Goal: Answer question/provide support: Share knowledge or assist other users

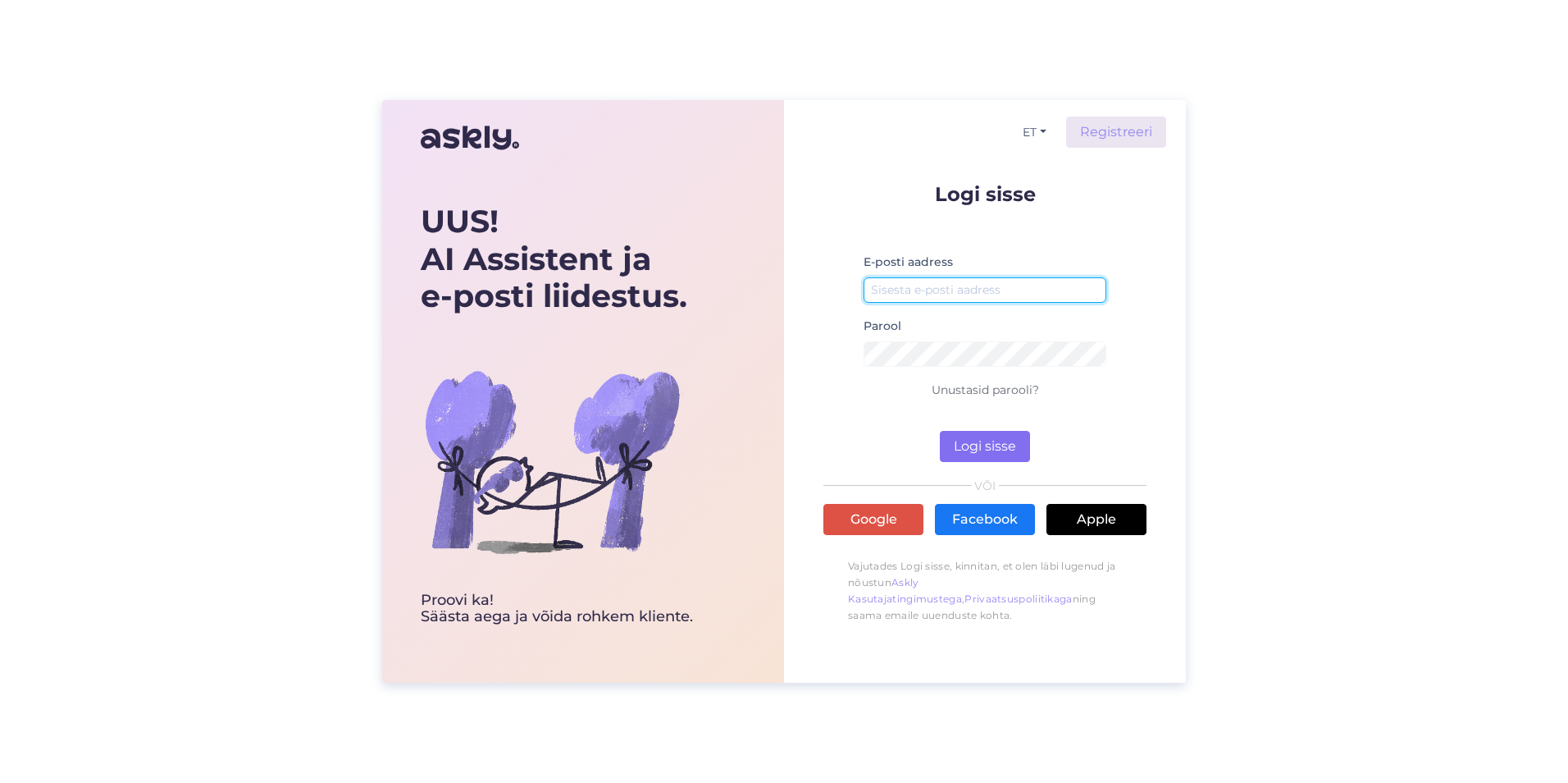
type input "[EMAIL_ADDRESS][DOMAIN_NAME]"
click at [972, 443] on button "Logi sisse" at bounding box center [985, 446] width 90 height 31
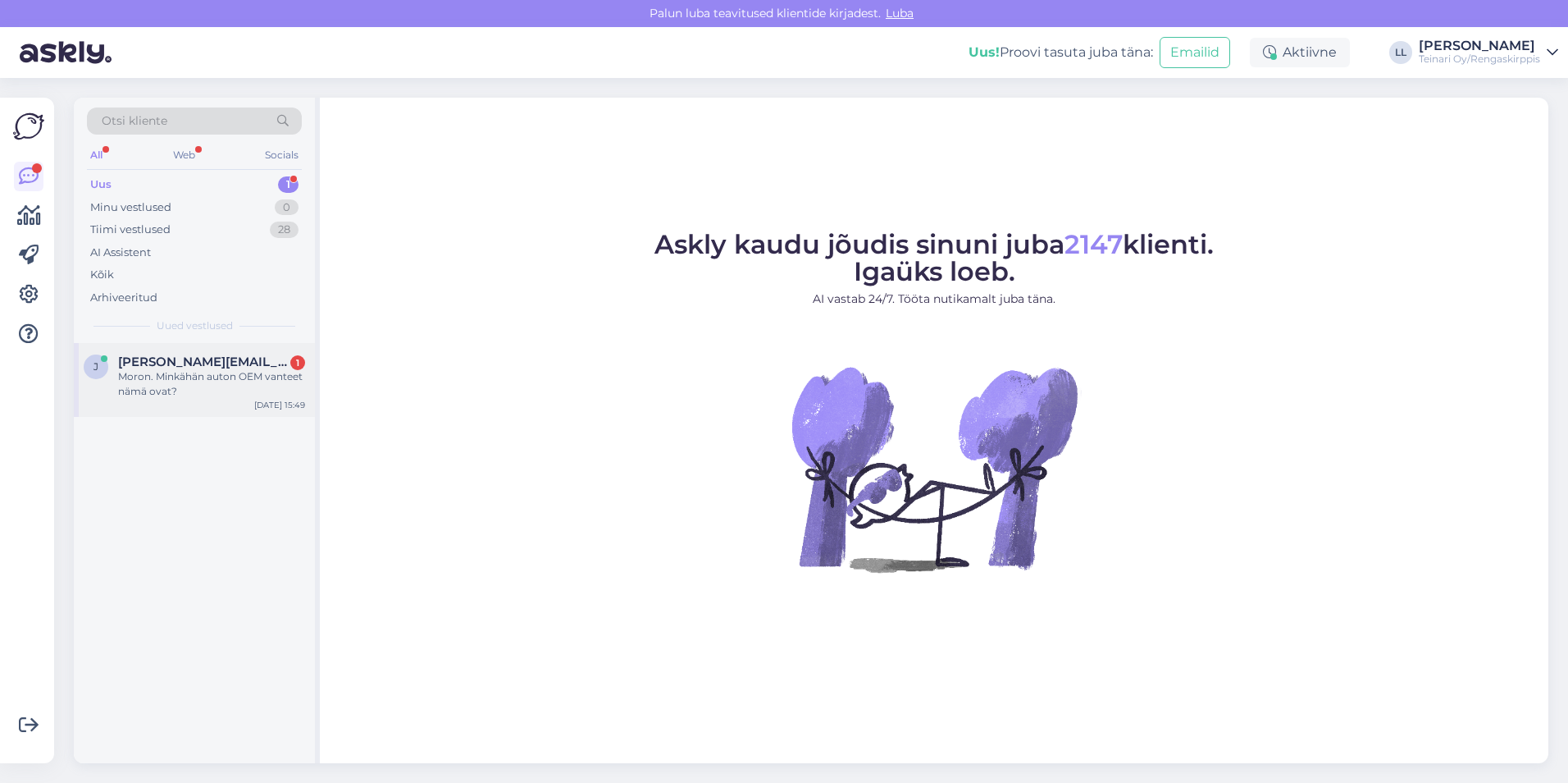
click at [180, 352] on div "[PERSON_NAME] [PERSON_NAME][EMAIL_ADDRESS][DOMAIN_NAME] 1 Moron. Minkähän auton…" at bounding box center [194, 380] width 241 height 73
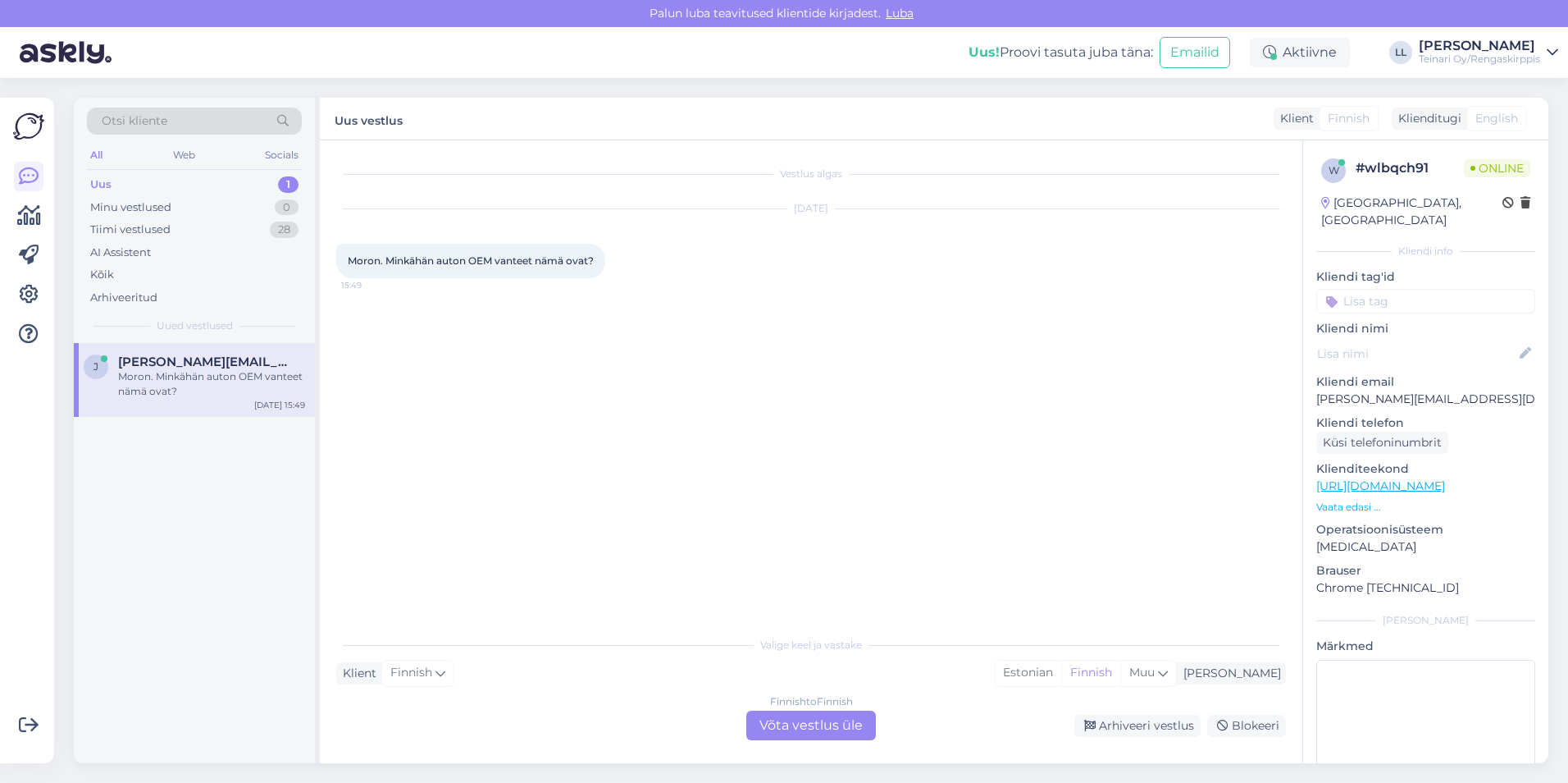
click at [580, 432] on div "Vestlus algas [DATE] Moron. Minkähän auton OEM vanteet nämä ovat? 15:49" at bounding box center [819, 384] width 965 height 456
click at [1368, 479] on link "[URL][DOMAIN_NAME]" at bounding box center [1380, 486] width 129 height 15
click at [1350, 500] on p "Vaata edasi ..." at bounding box center [1425, 507] width 219 height 15
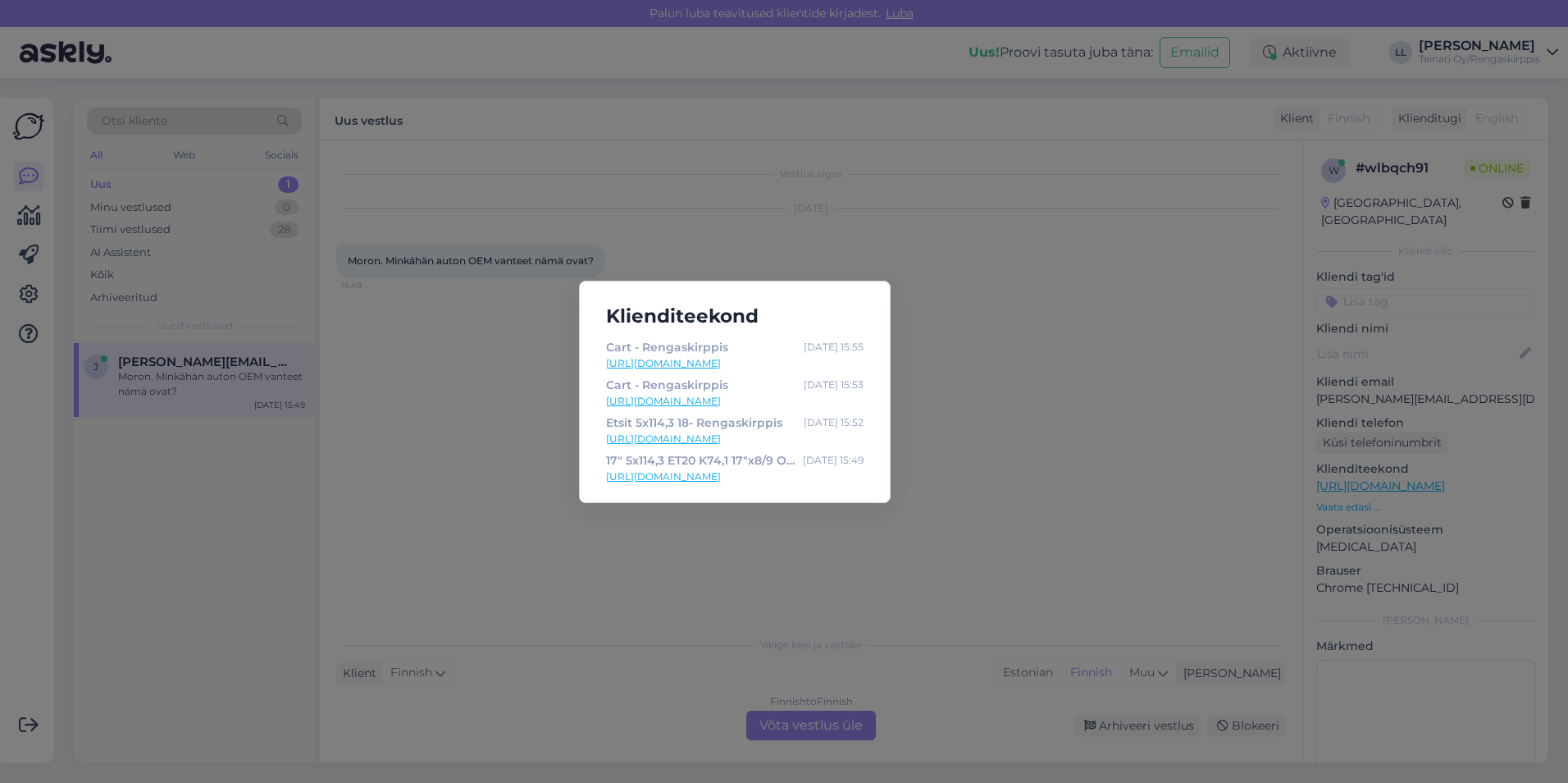
click at [709, 441] on link "[URL][DOMAIN_NAME]" at bounding box center [735, 438] width 258 height 15
click at [986, 411] on div "Klienditeekond Cart - Rengaskirppis [DATE] 15:55 [URL][DOMAIN_NAME] Cart - Reng…" at bounding box center [784, 391] width 1568 height 783
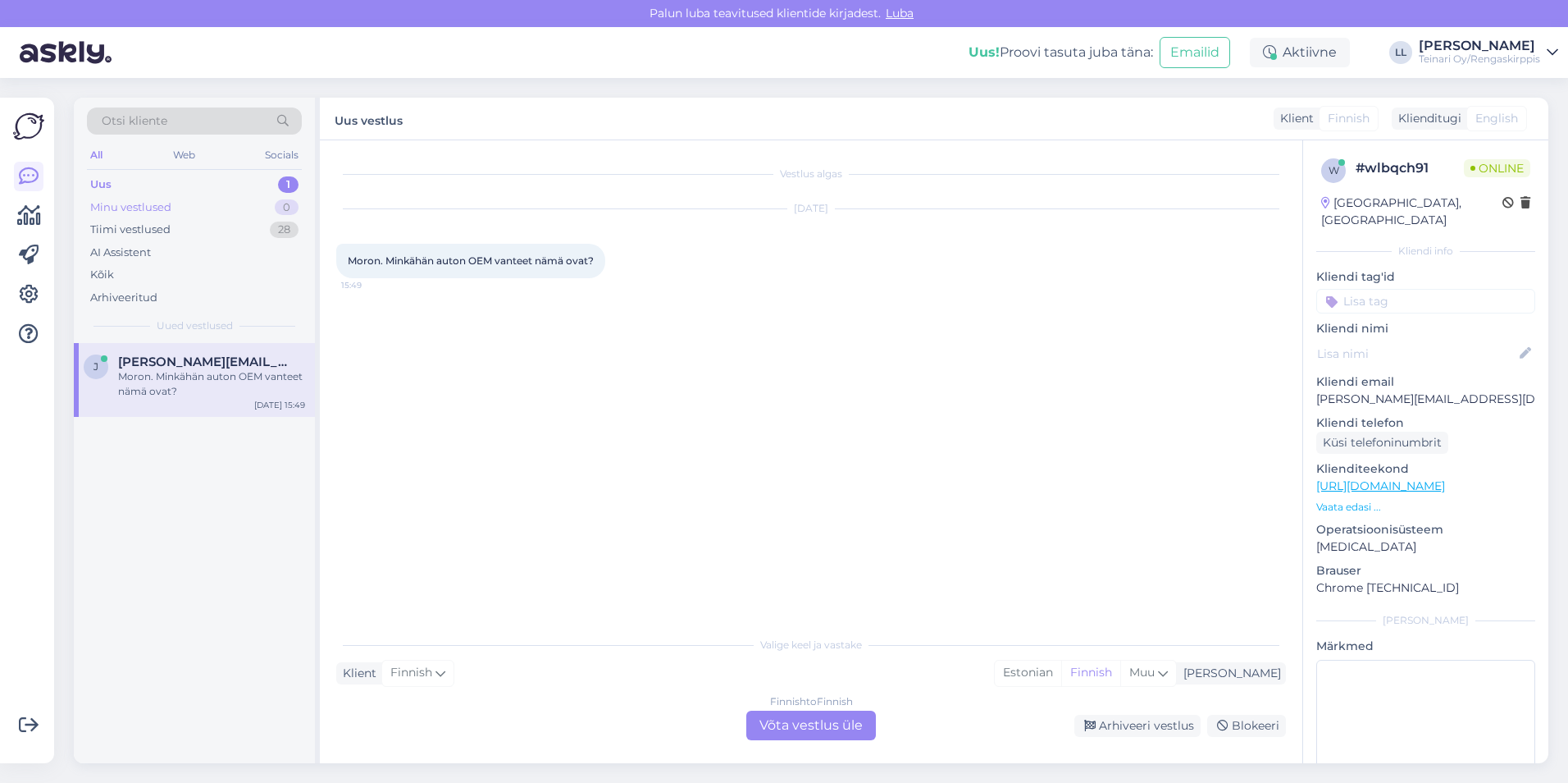
click at [145, 206] on div "Minu vestlused" at bounding box center [130, 207] width 81 height 17
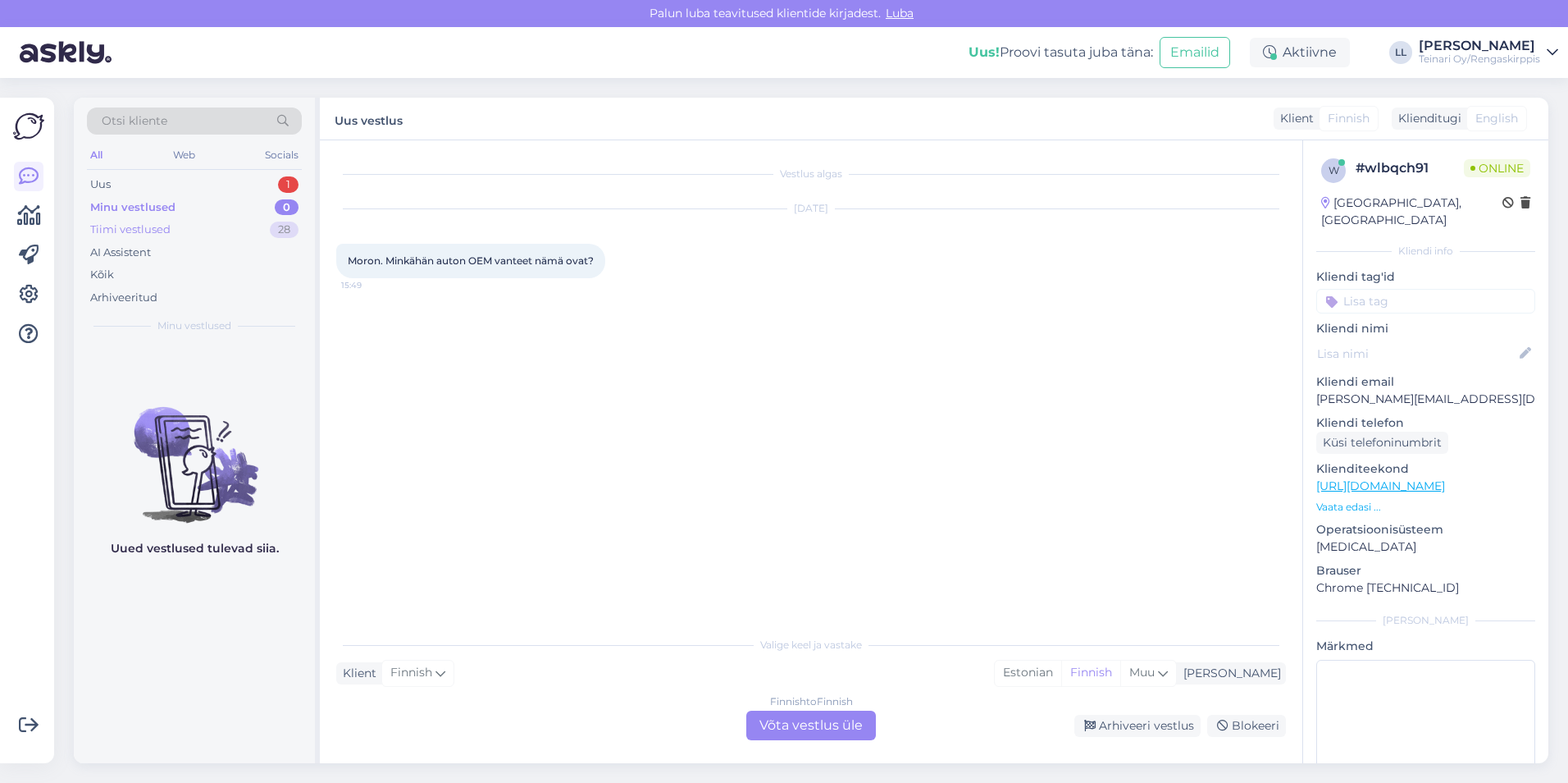
click at [143, 234] on div "Tiimi vestlused" at bounding box center [130, 229] width 80 height 17
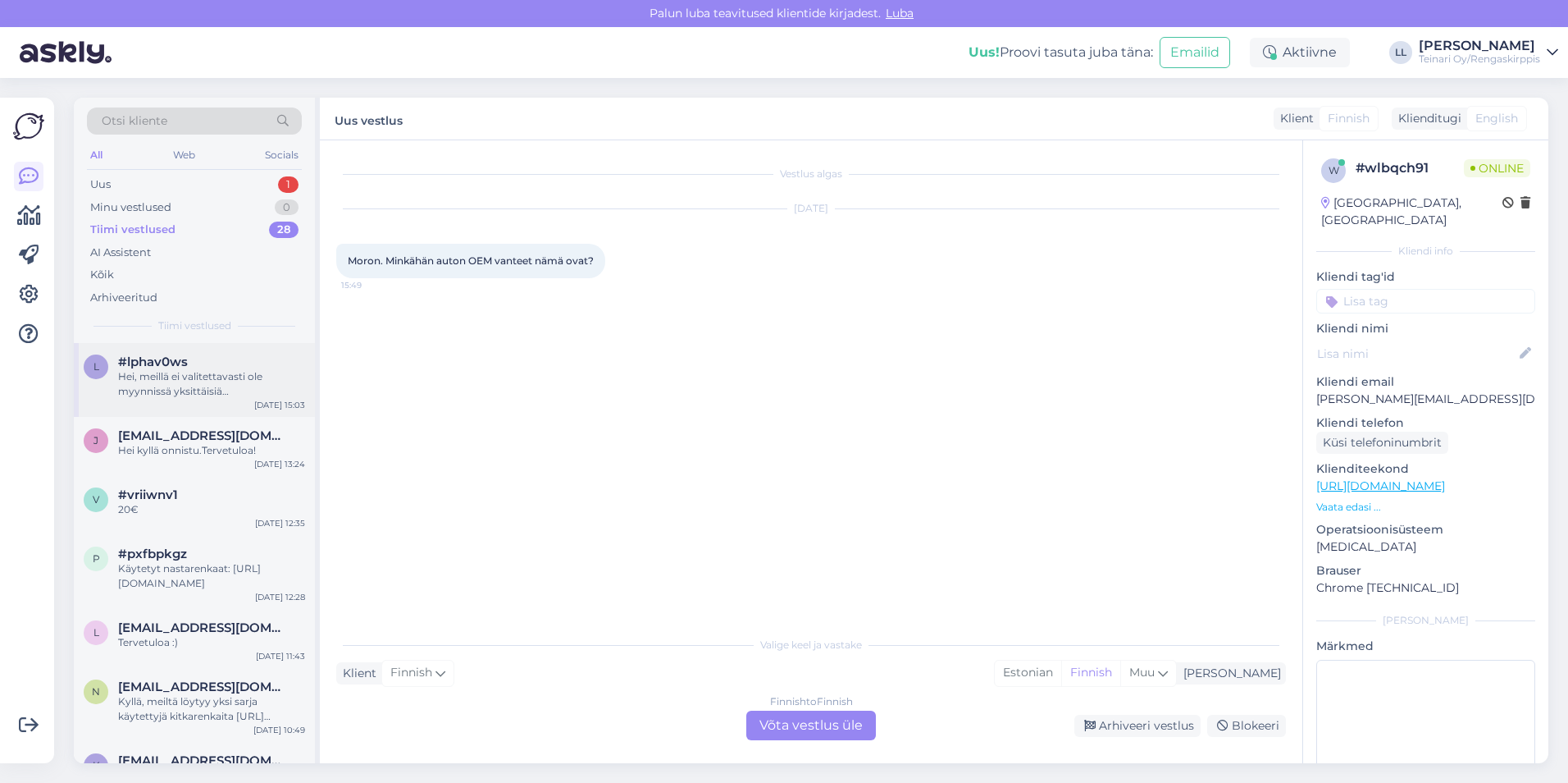
click at [178, 382] on div "Hei, meillä ei valitettavasti ole myynnissä yksittäisiä alumiinivanteita." at bounding box center [212, 384] width 187 height 30
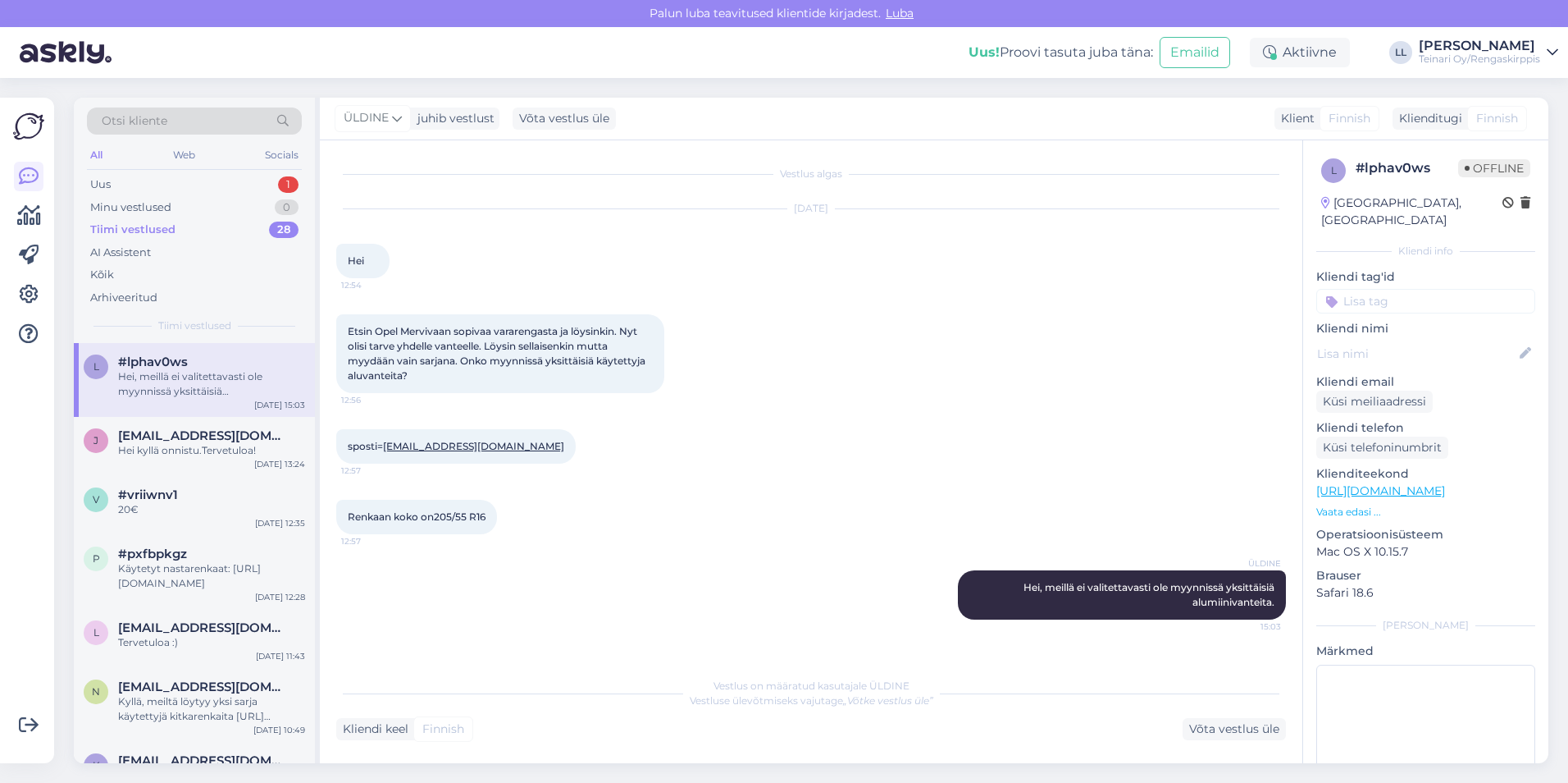
click at [659, 513] on div "Renkaan koko on205/55 R16 12:57" at bounding box center [812, 517] width 950 height 71
click at [659, 516] on div "Renkaan koko on205/55 R16 12:57" at bounding box center [812, 517] width 950 height 71
click at [213, 437] on span "[EMAIL_ADDRESS][DOMAIN_NAME]" at bounding box center [203, 436] width 171 height 15
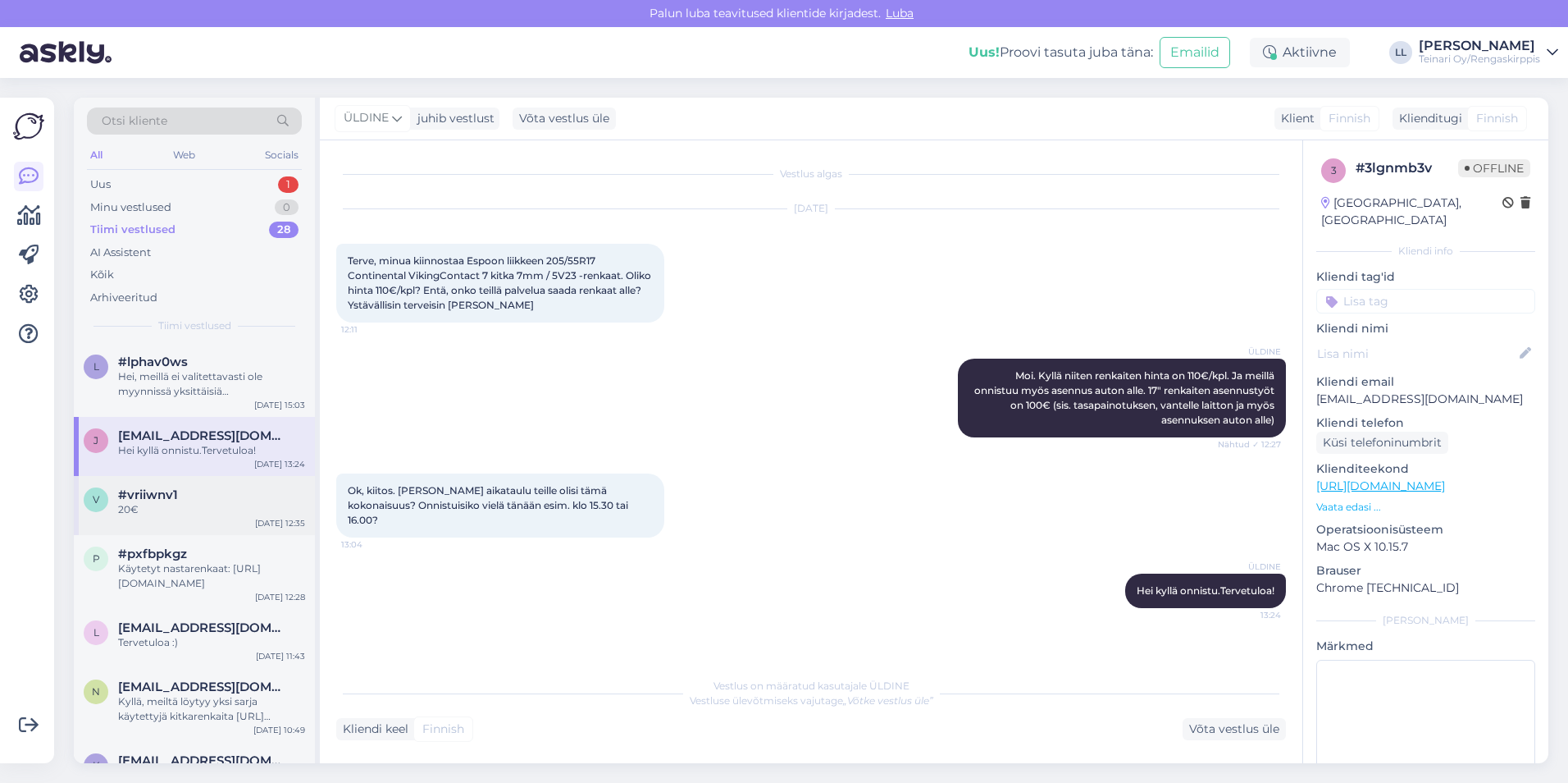
click at [188, 495] on div "#vriiwnv1" at bounding box center [212, 494] width 187 height 15
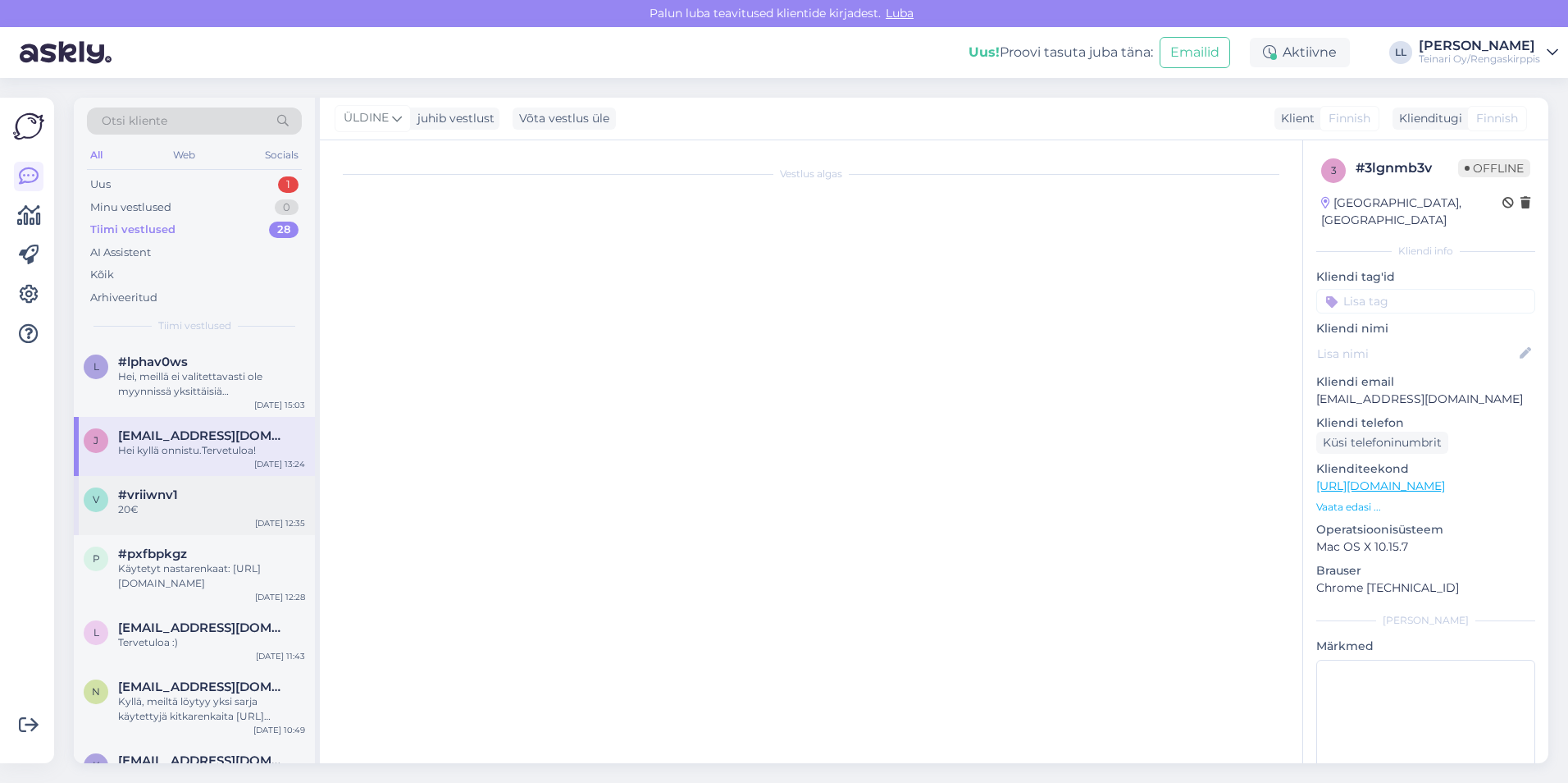
scroll to position [136, 0]
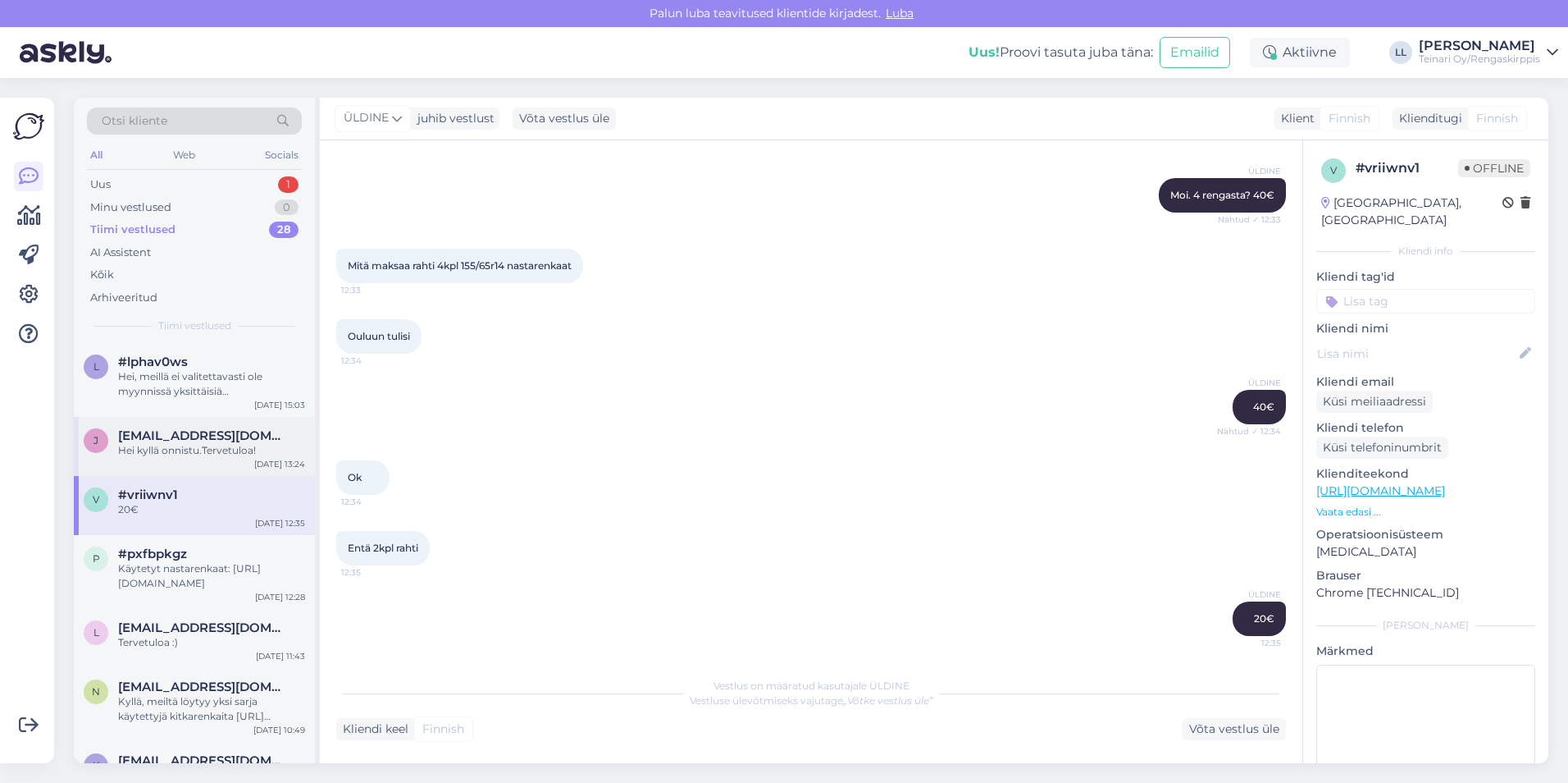
click at [192, 448] on div "Hei kyllä onnistu.Tervetuloa!" at bounding box center [212, 450] width 187 height 15
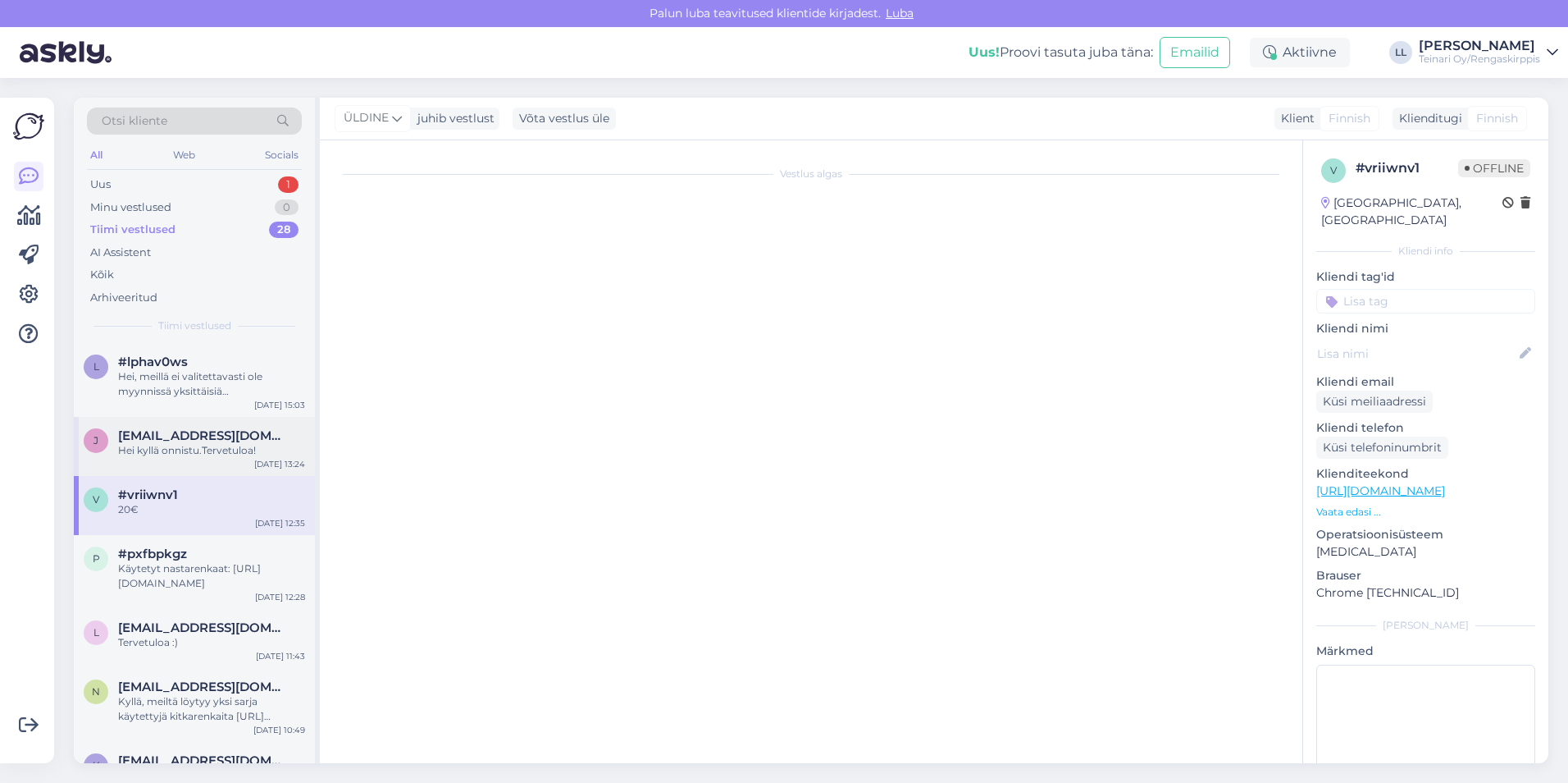
scroll to position [0, 0]
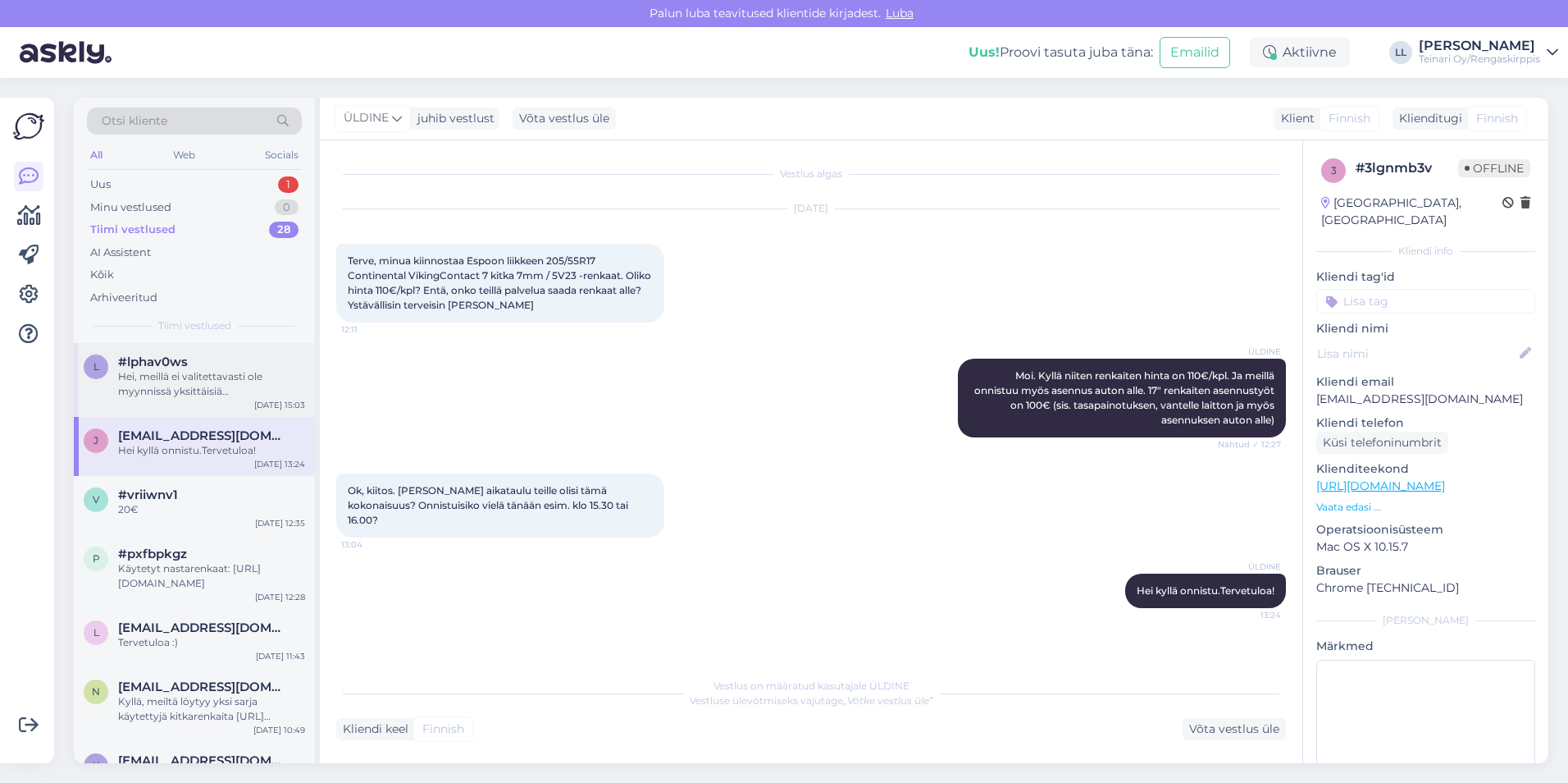
click at [184, 381] on div "Hei, meillä ei valitettavasti ole myynnissä yksittäisiä alumiinivanteita." at bounding box center [212, 384] width 187 height 30
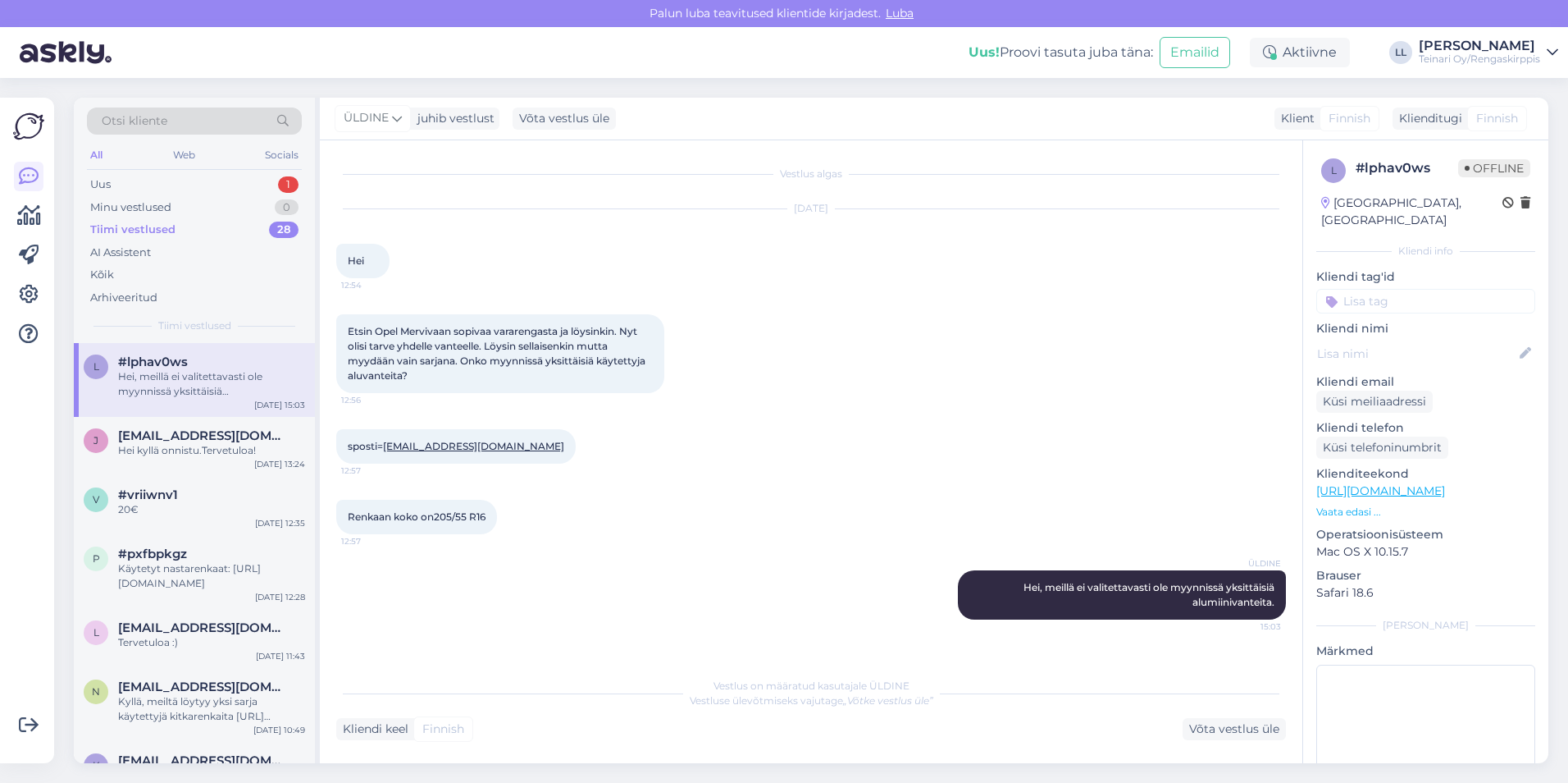
click at [893, 497] on div "Renkaan koko on205/55 R16 12:57" at bounding box center [812, 517] width 950 height 71
click at [186, 569] on div "Käytetyt nastarenkaat: [URL][DOMAIN_NAME]" at bounding box center [212, 577] width 187 height 30
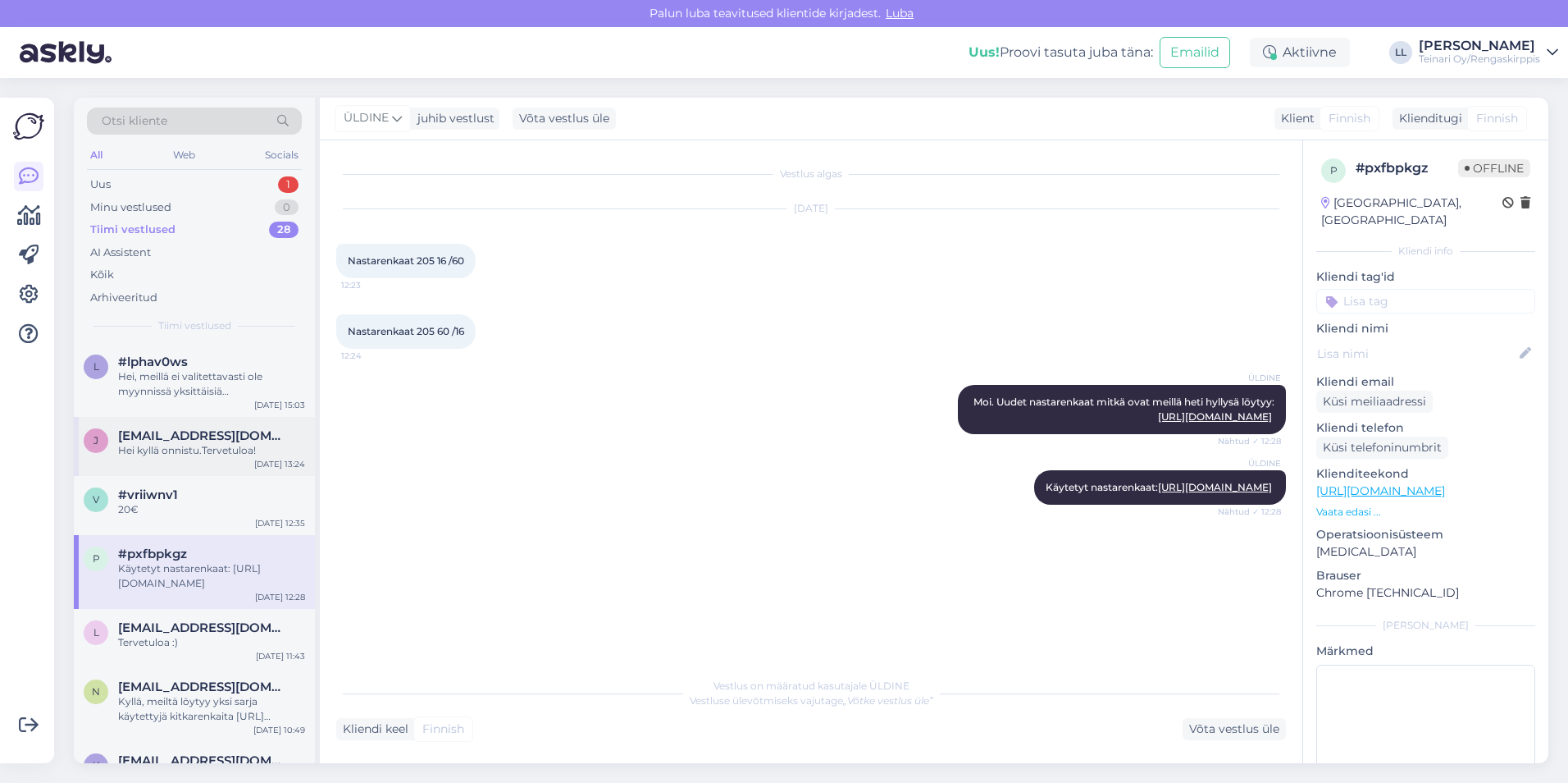
click at [174, 447] on div "Hei kyllä onnistu.Tervetuloa!" at bounding box center [212, 450] width 187 height 15
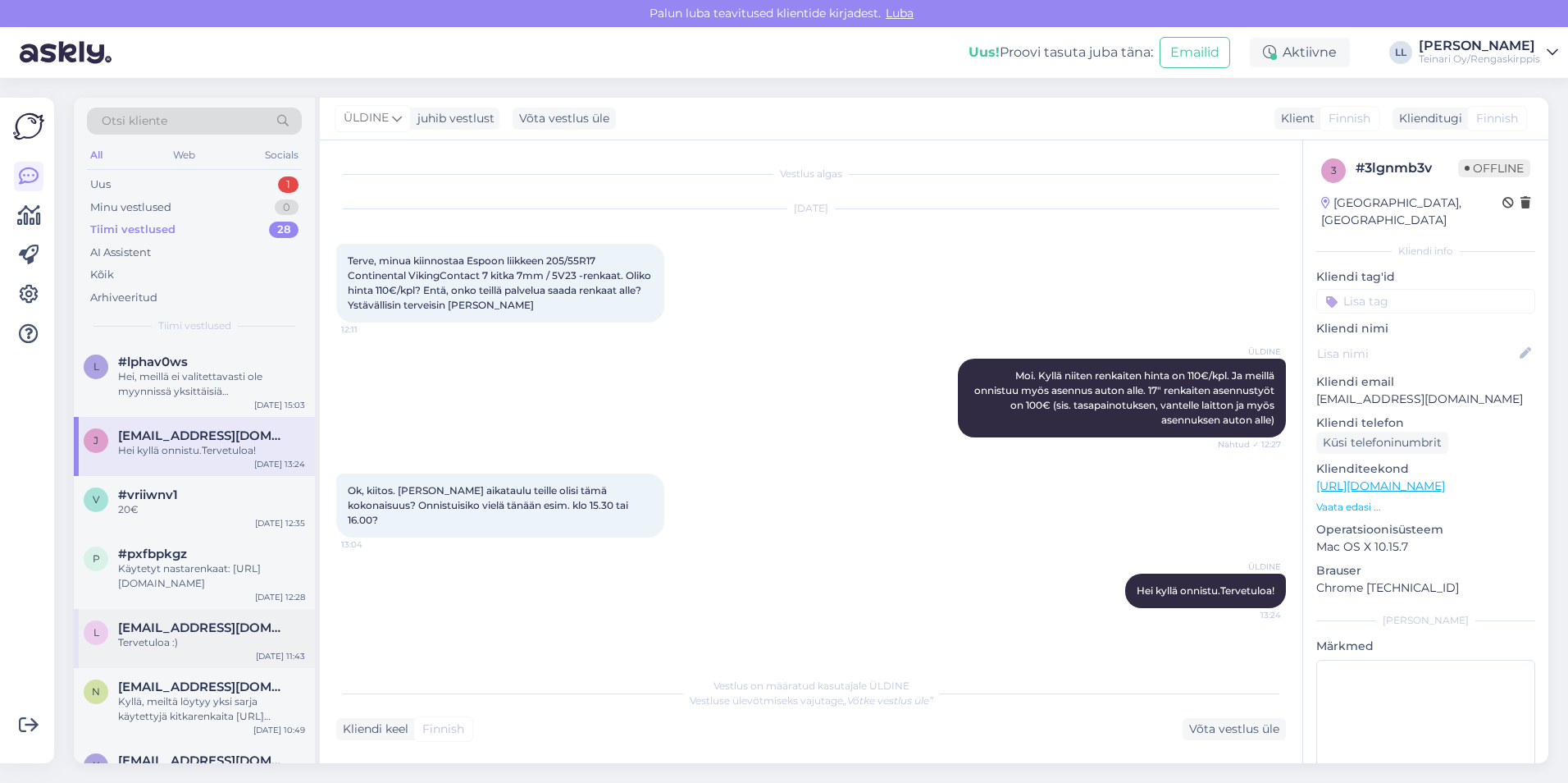
click at [186, 632] on span "[EMAIL_ADDRESS][DOMAIN_NAME]" at bounding box center [203, 627] width 171 height 15
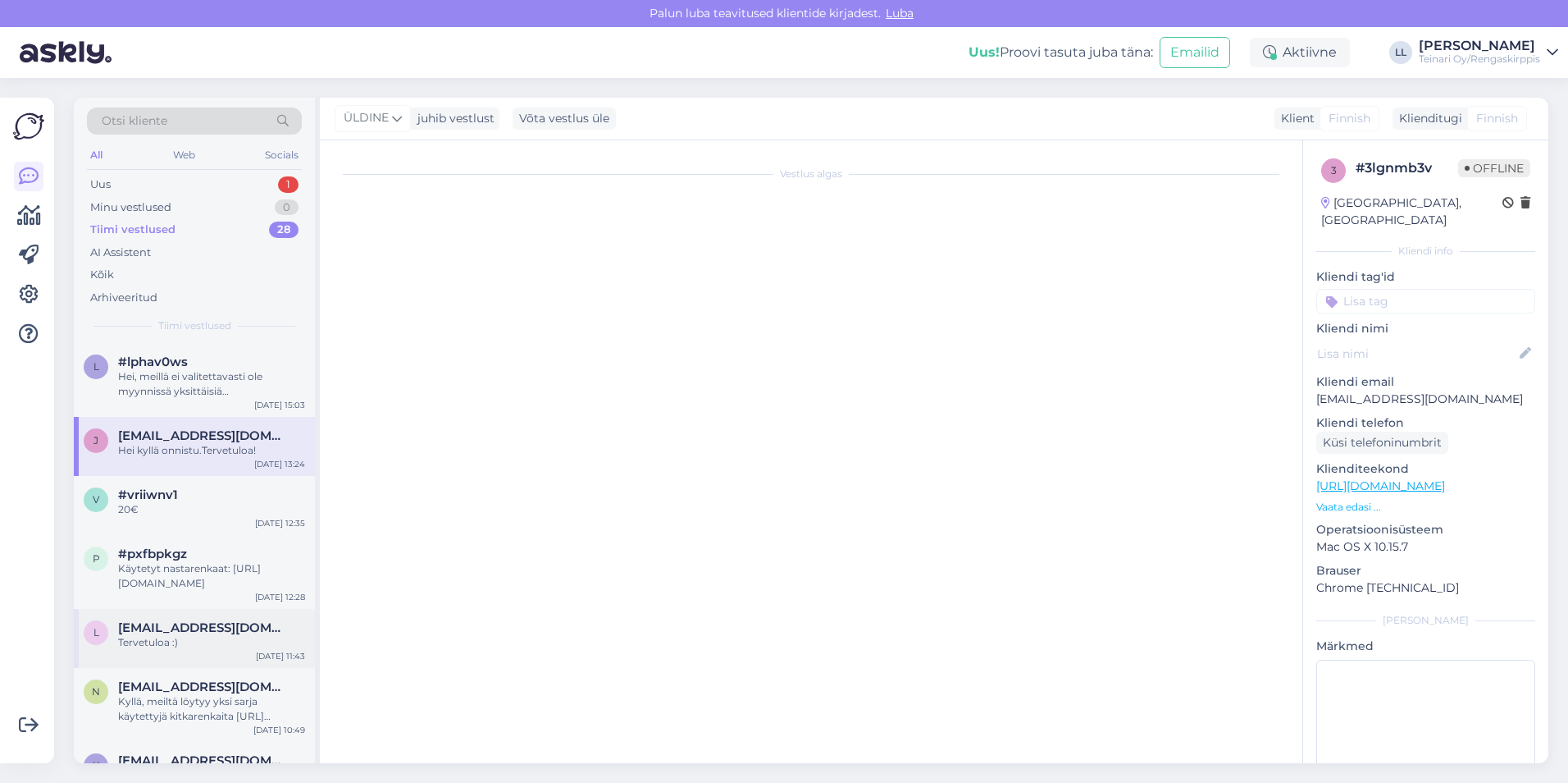
scroll to position [169, 0]
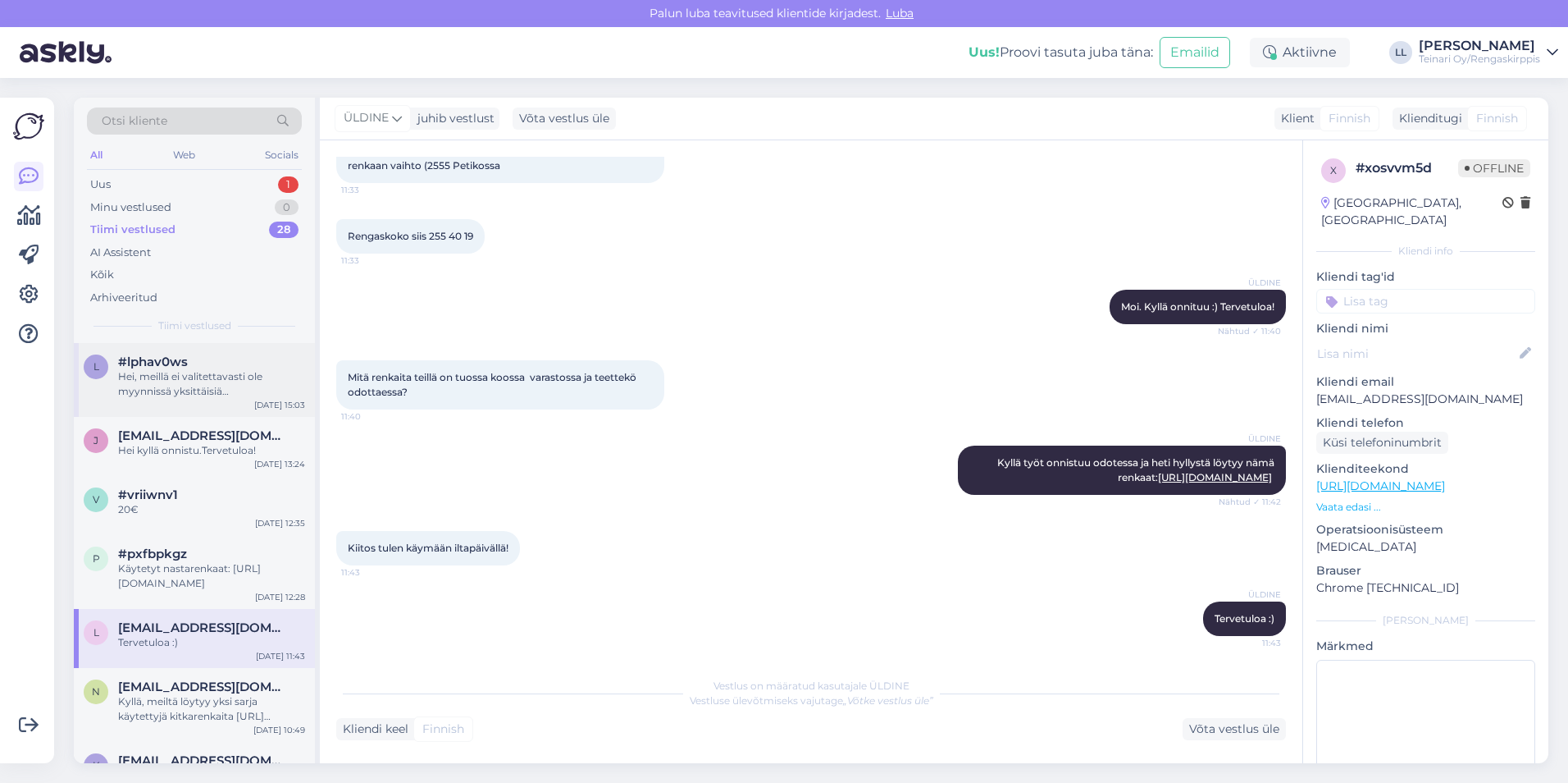
click at [178, 414] on div "l #lphav0ws Hei, meillä ei valitettavasti ole myynnissä yksittäisiä alumiinivan…" at bounding box center [194, 380] width 241 height 73
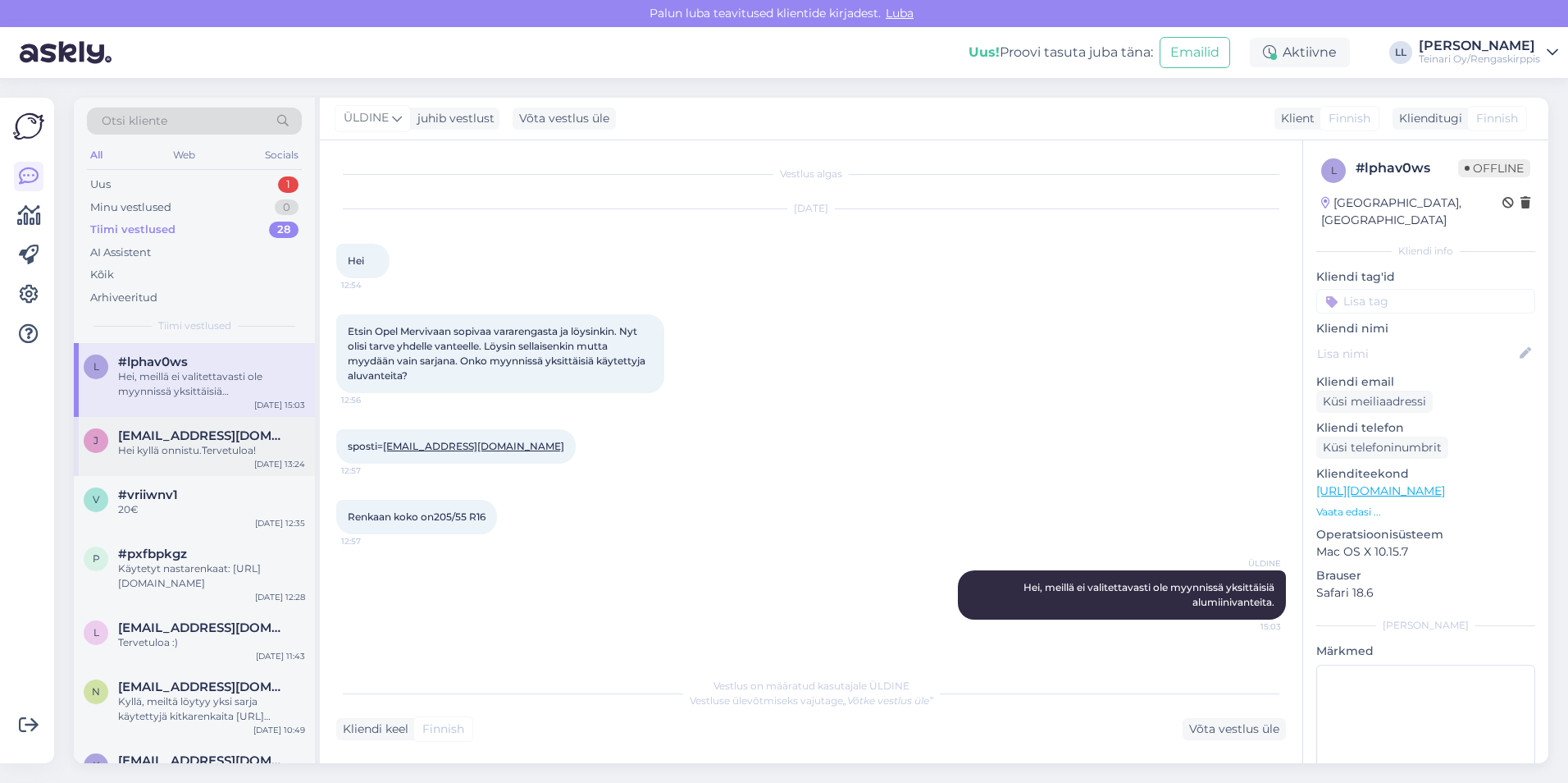
click at [177, 429] on span "[EMAIL_ADDRESS][DOMAIN_NAME]" at bounding box center [203, 436] width 171 height 15
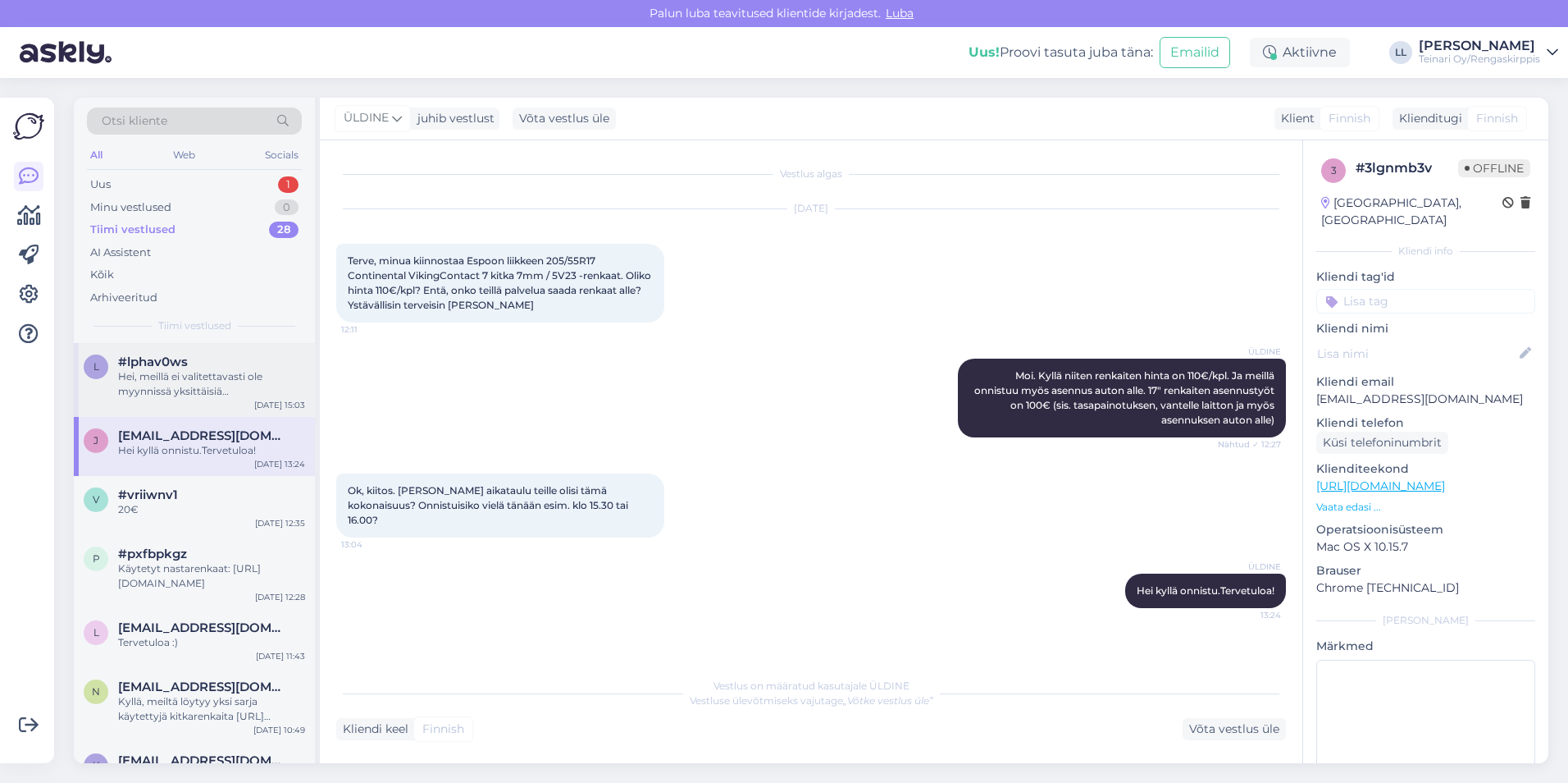
click at [186, 386] on div "Hei, meillä ei valitettavasti ole myynnissä yksittäisiä alumiinivanteita." at bounding box center [212, 384] width 187 height 30
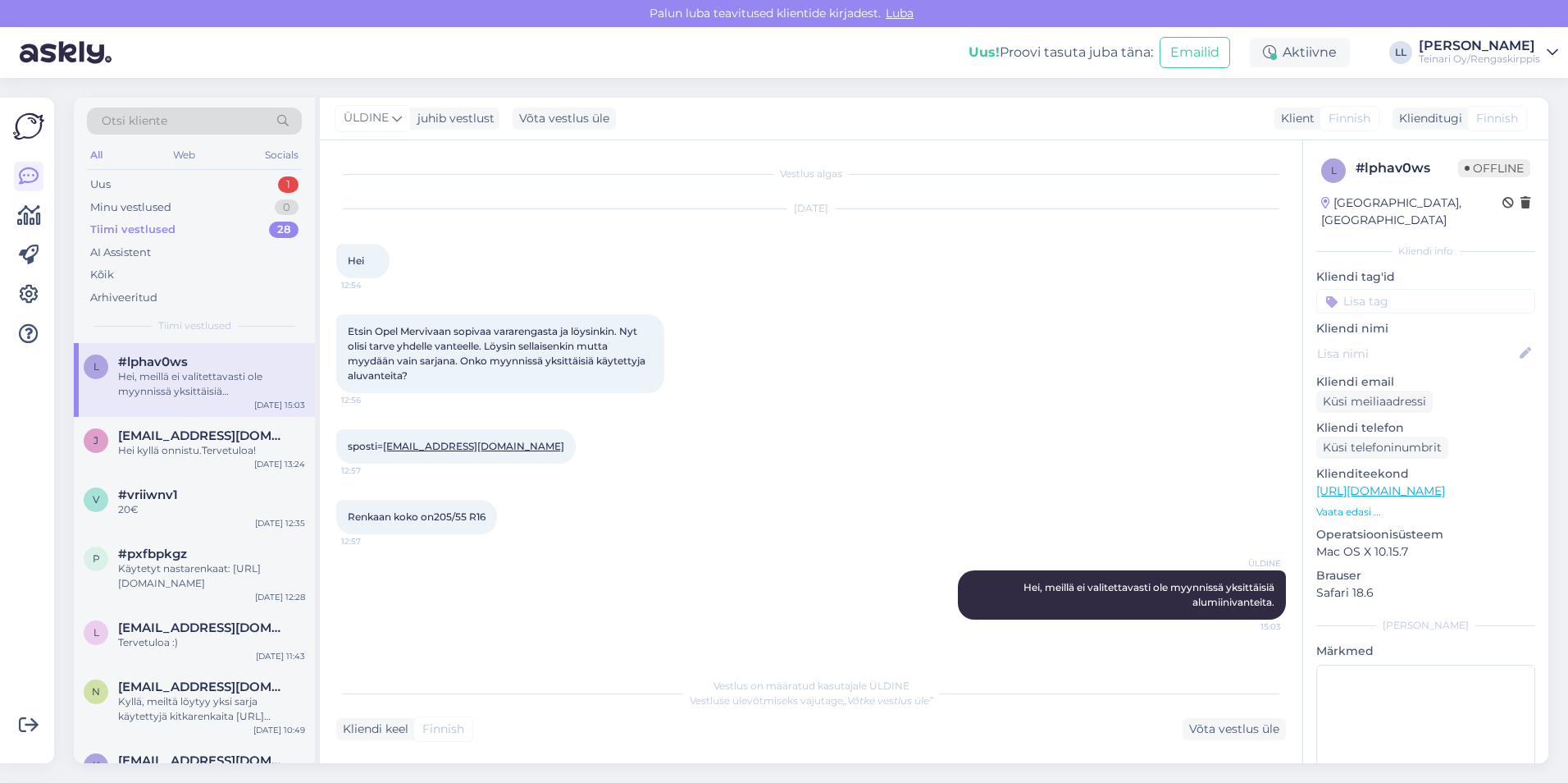
click at [532, 559] on div "ÜLDINE Hei, meillä ei valitettavasti ole myynnissä yksittäisiä alumiinivanteita…" at bounding box center [812, 595] width 950 height 86
click at [644, 572] on div "ÜLDINE Hei, meillä ei valitettavasti ole myynnissä yksittäisiä alumiinivanteita…" at bounding box center [812, 595] width 950 height 86
click at [151, 185] on div "Uus 1" at bounding box center [194, 185] width 215 height 23
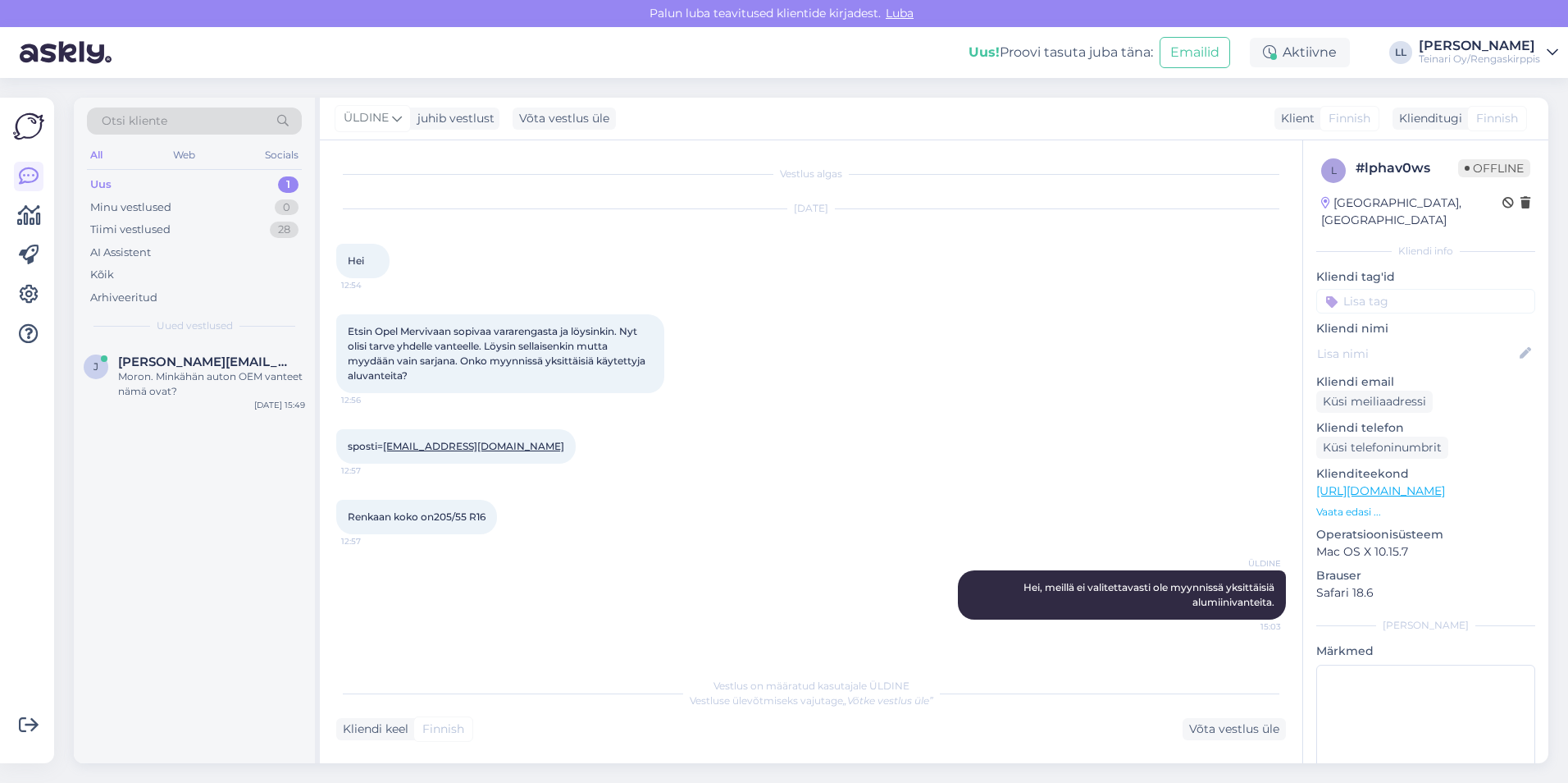
click at [706, 461] on div "sposti= [EMAIL_ADDRESS][DOMAIN_NAME] 12:57" at bounding box center [812, 446] width 950 height 71
click at [679, 511] on div "Renkaan koko on205/55 R16 12:57" at bounding box center [812, 517] width 950 height 71
click at [642, 538] on div "Renkaan koko on205/55 R16 12:57" at bounding box center [812, 517] width 950 height 71
click at [679, 573] on div "ÜLDINE Hei, meillä ei valitettavasti ole myynnissä yksittäisiä alumiinivanteita…" at bounding box center [812, 595] width 950 height 86
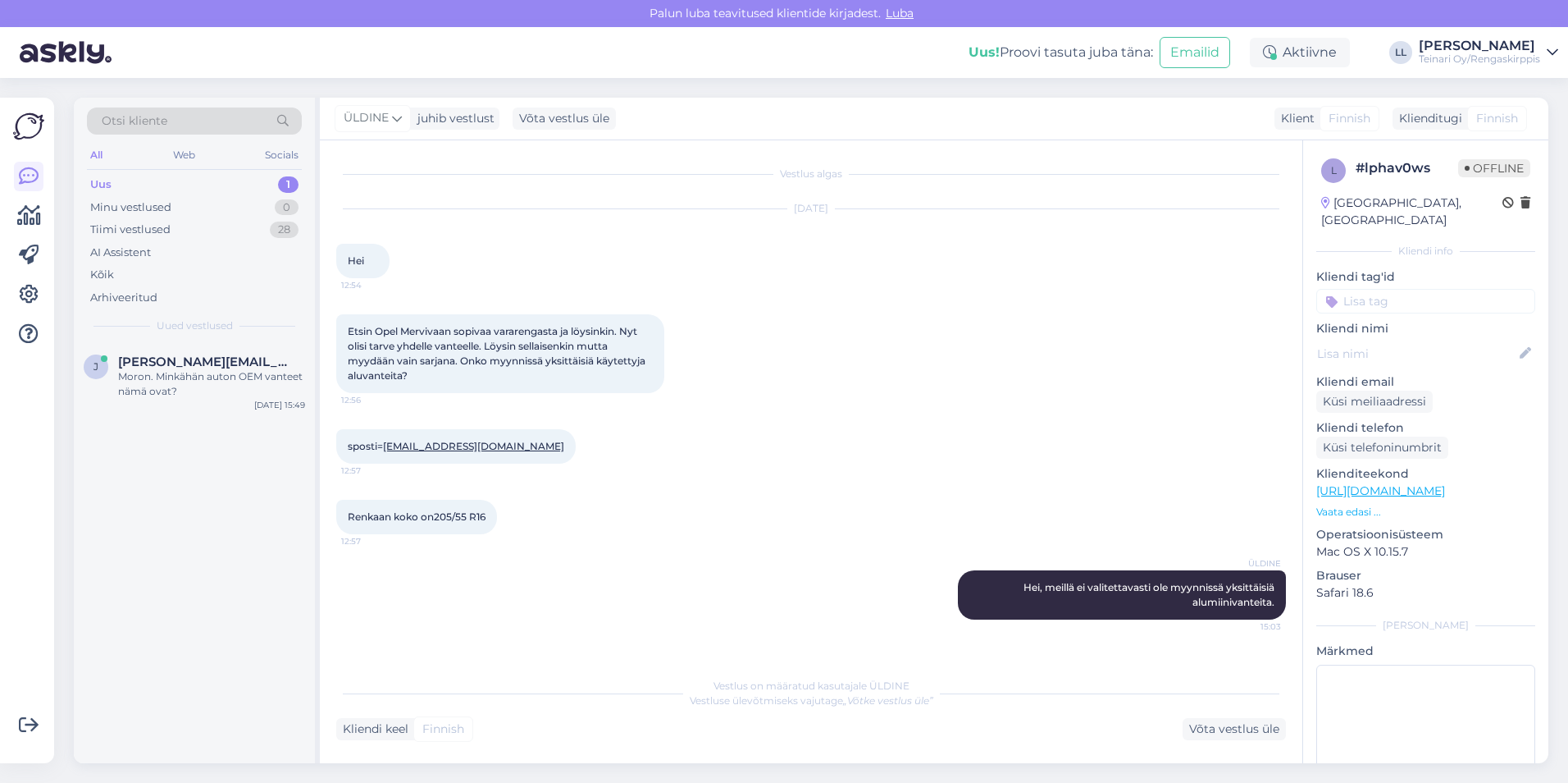
click at [659, 605] on div "ÜLDINE Hei, meillä ei valitettavasti ole myynnissä yksittäisiä alumiinivanteita…" at bounding box center [812, 595] width 950 height 86
click at [659, 606] on div "ÜLDINE Hei, meillä ei valitettavasti ole myynnissä yksittäisiä alumiinivanteita…" at bounding box center [812, 595] width 950 height 86
click at [659, 607] on div "ÜLDINE Hei, meillä ei valitettavasti ole myynnissä yksittäisiä alumiinivanteita…" at bounding box center [812, 595] width 950 height 86
drag, startPoint x: 1021, startPoint y: 589, endPoint x: 1281, endPoint y: 609, distance: 260.8
click at [1281, 609] on div "ÜLDINE Hei, meillä ei valitettavasti ole myynnissä yksittäisiä alumiinivanteita…" at bounding box center [1122, 595] width 328 height 49
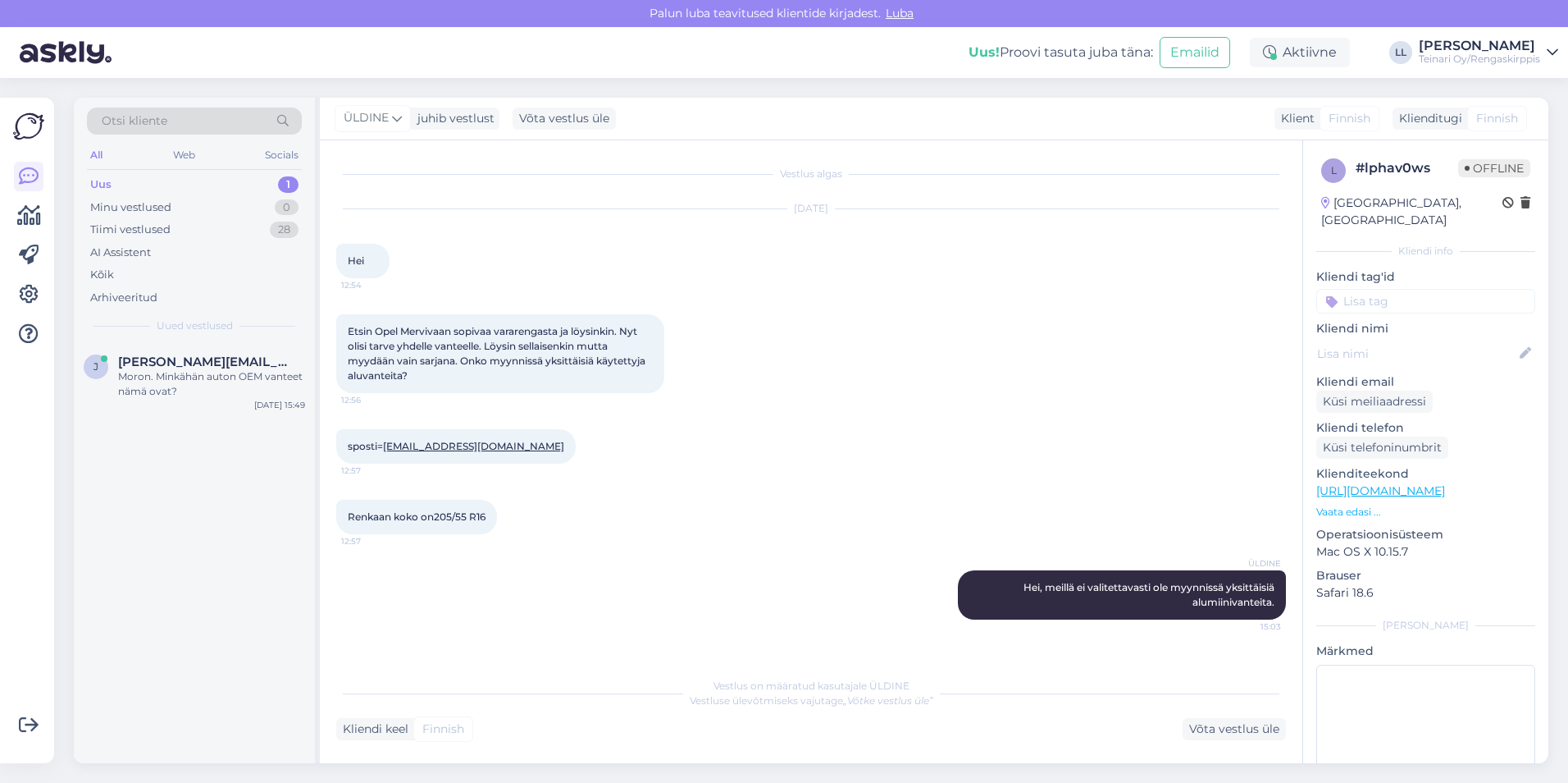
drag, startPoint x: 1281, startPoint y: 609, endPoint x: 1028, endPoint y: 464, distance: 291.6
click at [1028, 464] on div "sposti= [EMAIL_ADDRESS][DOMAIN_NAME] 12:57" at bounding box center [812, 446] width 950 height 71
drag, startPoint x: 1024, startPoint y: 586, endPoint x: 1063, endPoint y: 584, distance: 39.1
click at [1063, 584] on span "Hei, meillä ei valitettavasti ole myynnissä yksittäisiä alumiinivanteita." at bounding box center [1151, 594] width 254 height 27
drag, startPoint x: 1063, startPoint y: 584, endPoint x: 1028, endPoint y: 586, distance: 35.1
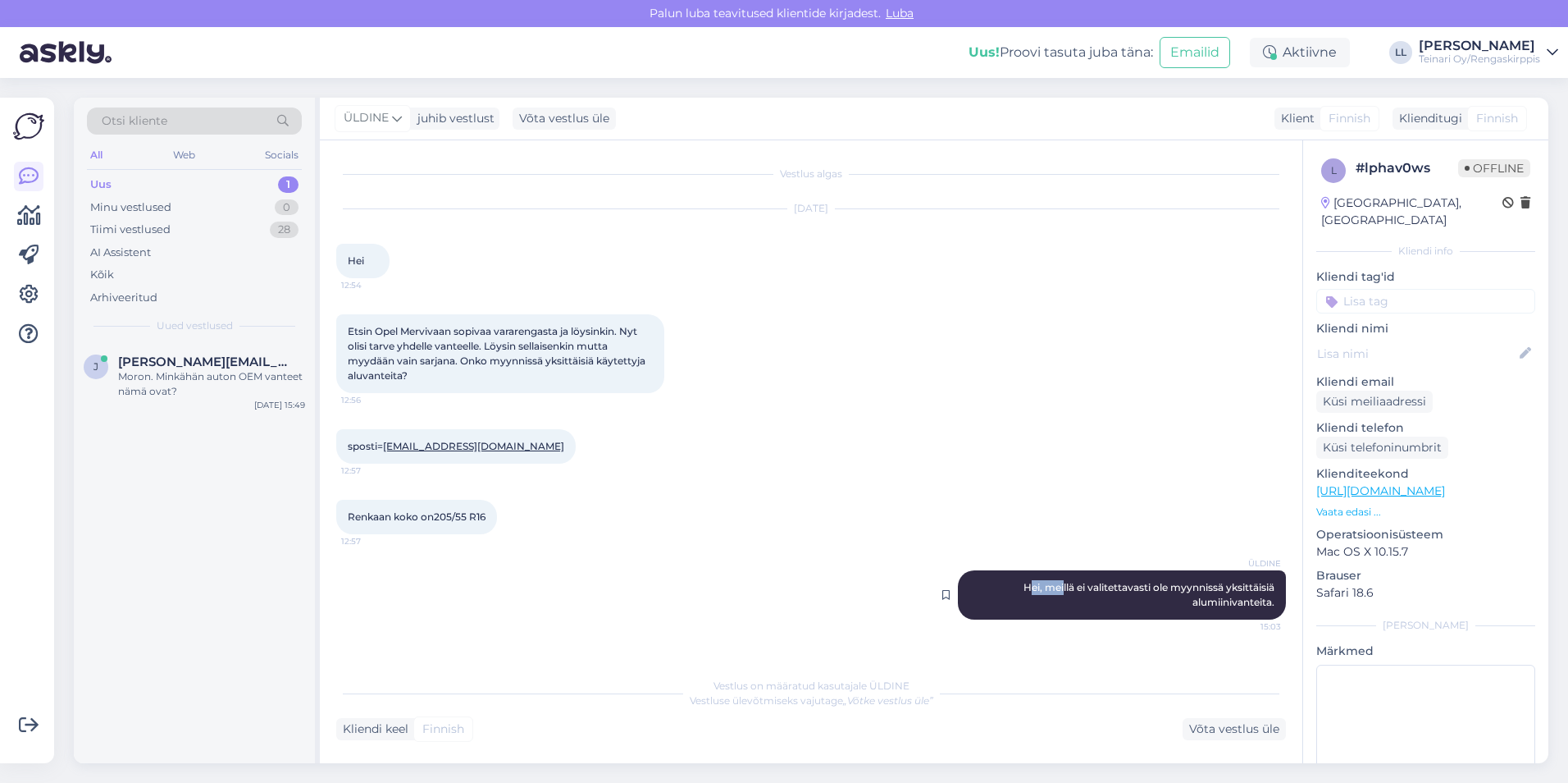
click at [1028, 586] on span "Hei, meillä ei valitettavasti ole myynnissä yksittäisiä alumiinivanteita." at bounding box center [1151, 594] width 254 height 27
click at [826, 529] on div "Renkaan koko on205/55 R16 12:57" at bounding box center [812, 517] width 950 height 71
